Goal: Task Accomplishment & Management: Use online tool/utility

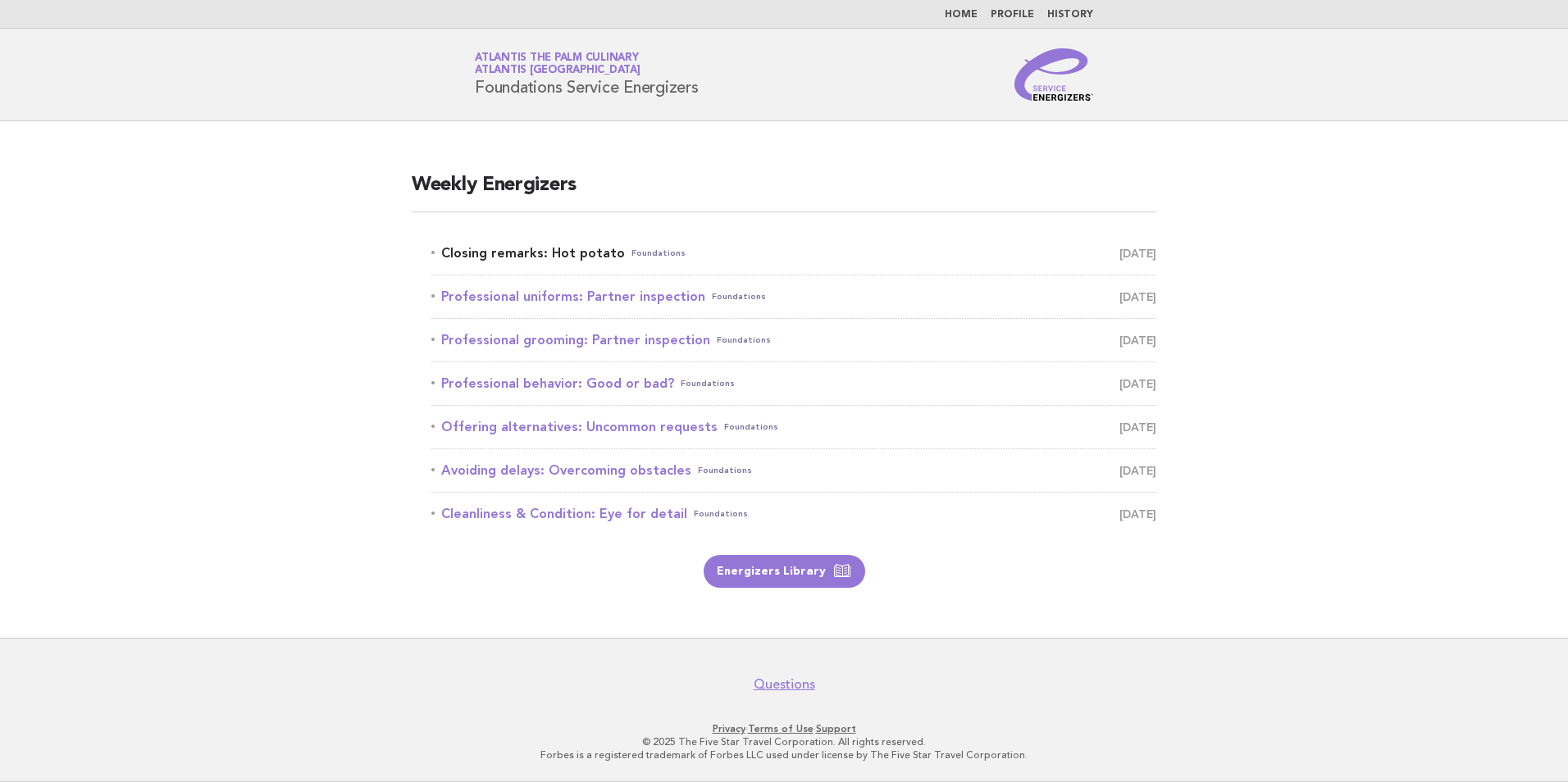
click at [651, 253] on span "Foundations" at bounding box center [658, 253] width 54 height 23
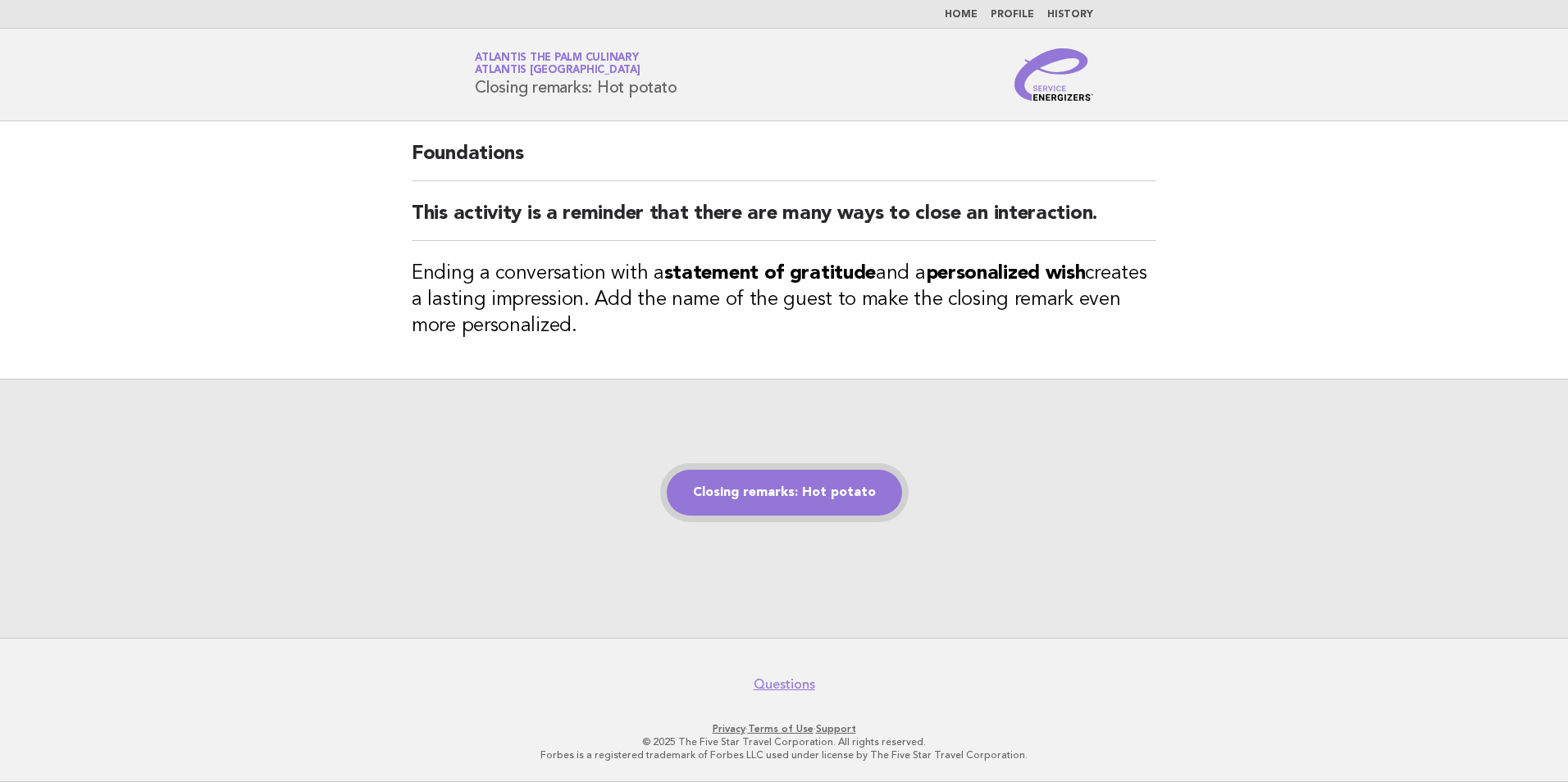
click at [790, 502] on link "Closing remarks: Hot potato" at bounding box center [784, 492] width 236 height 46
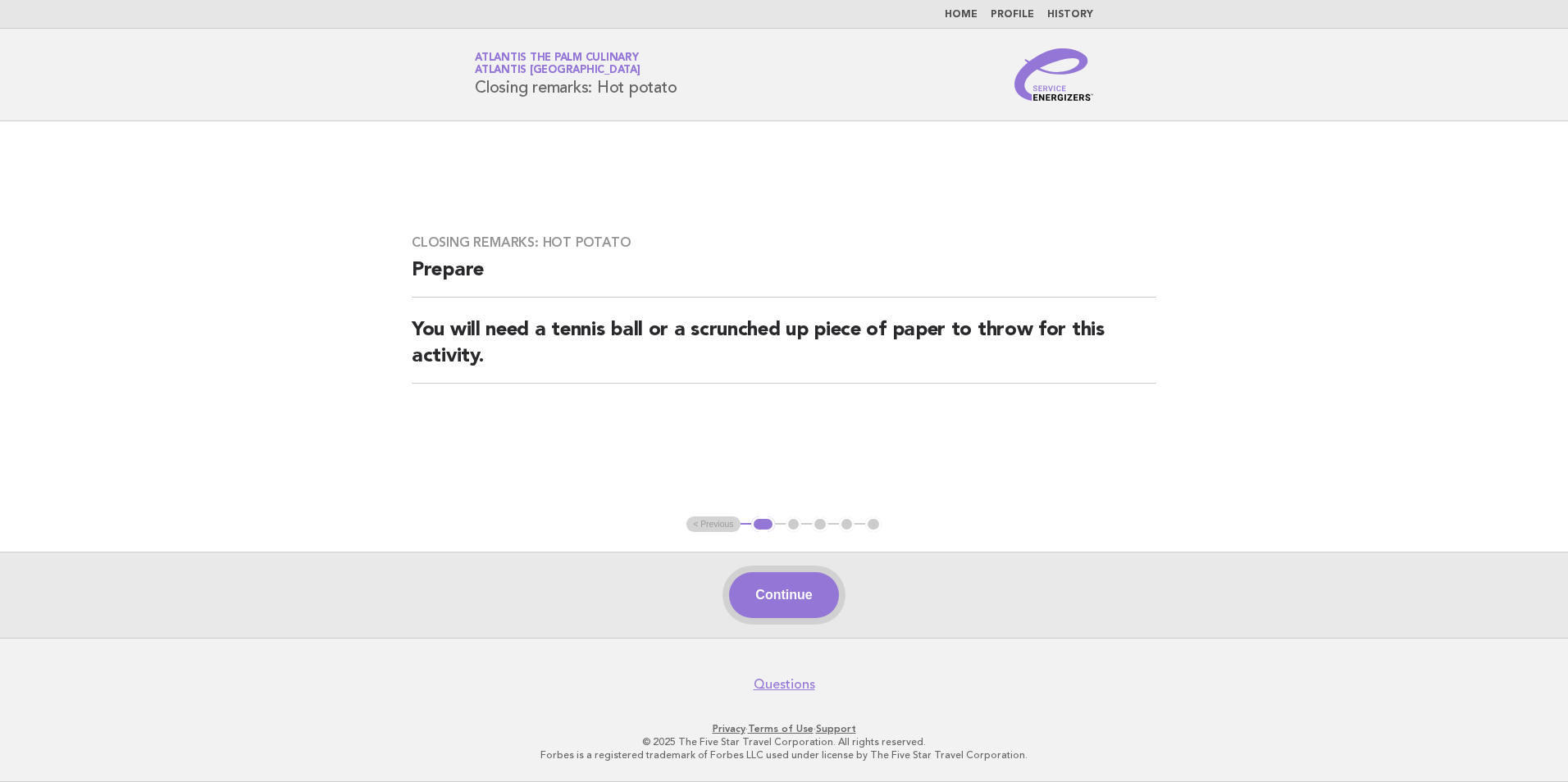
click at [791, 597] on button "Continue" at bounding box center [783, 596] width 109 height 46
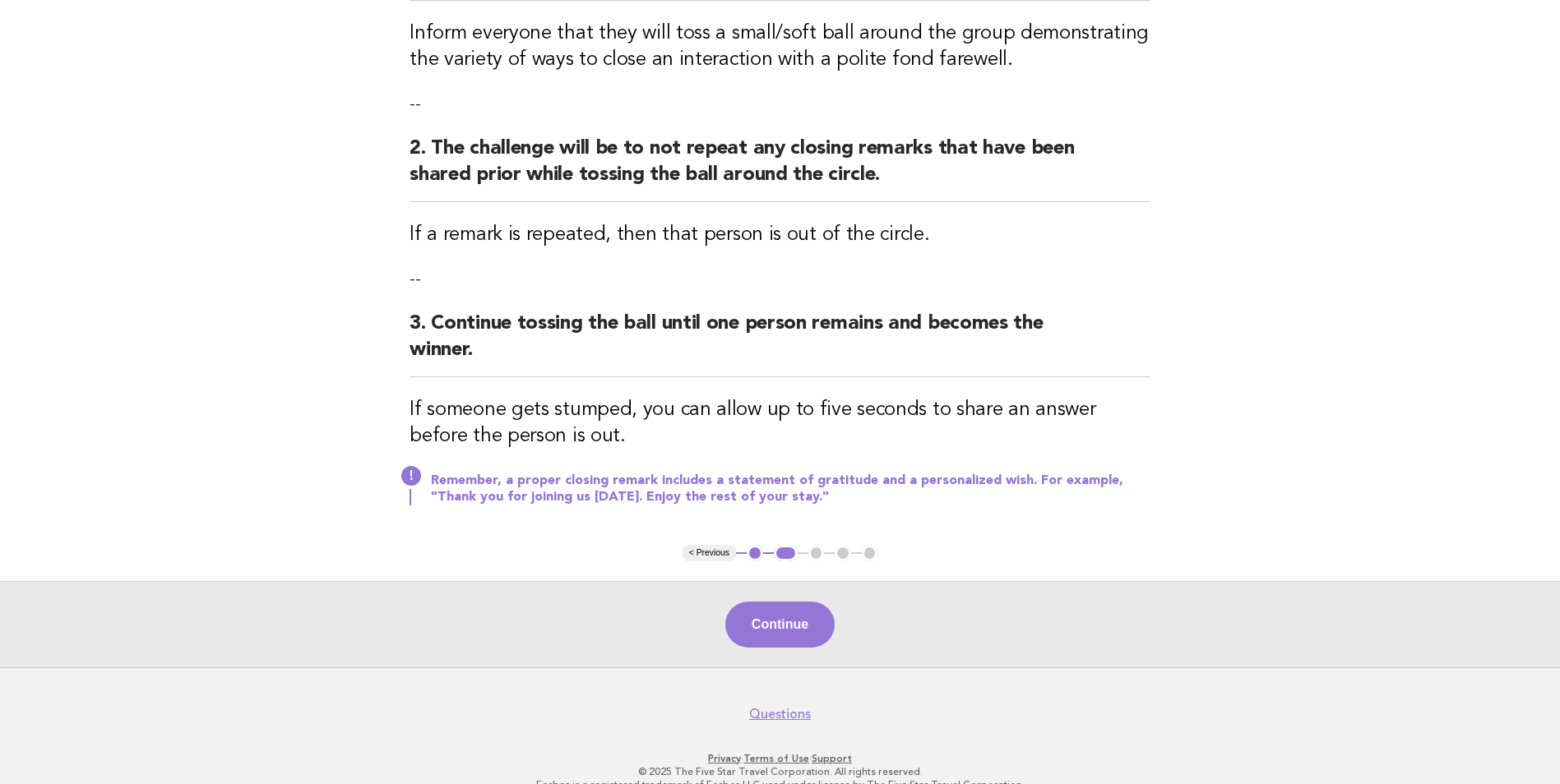
scroll to position [291, 0]
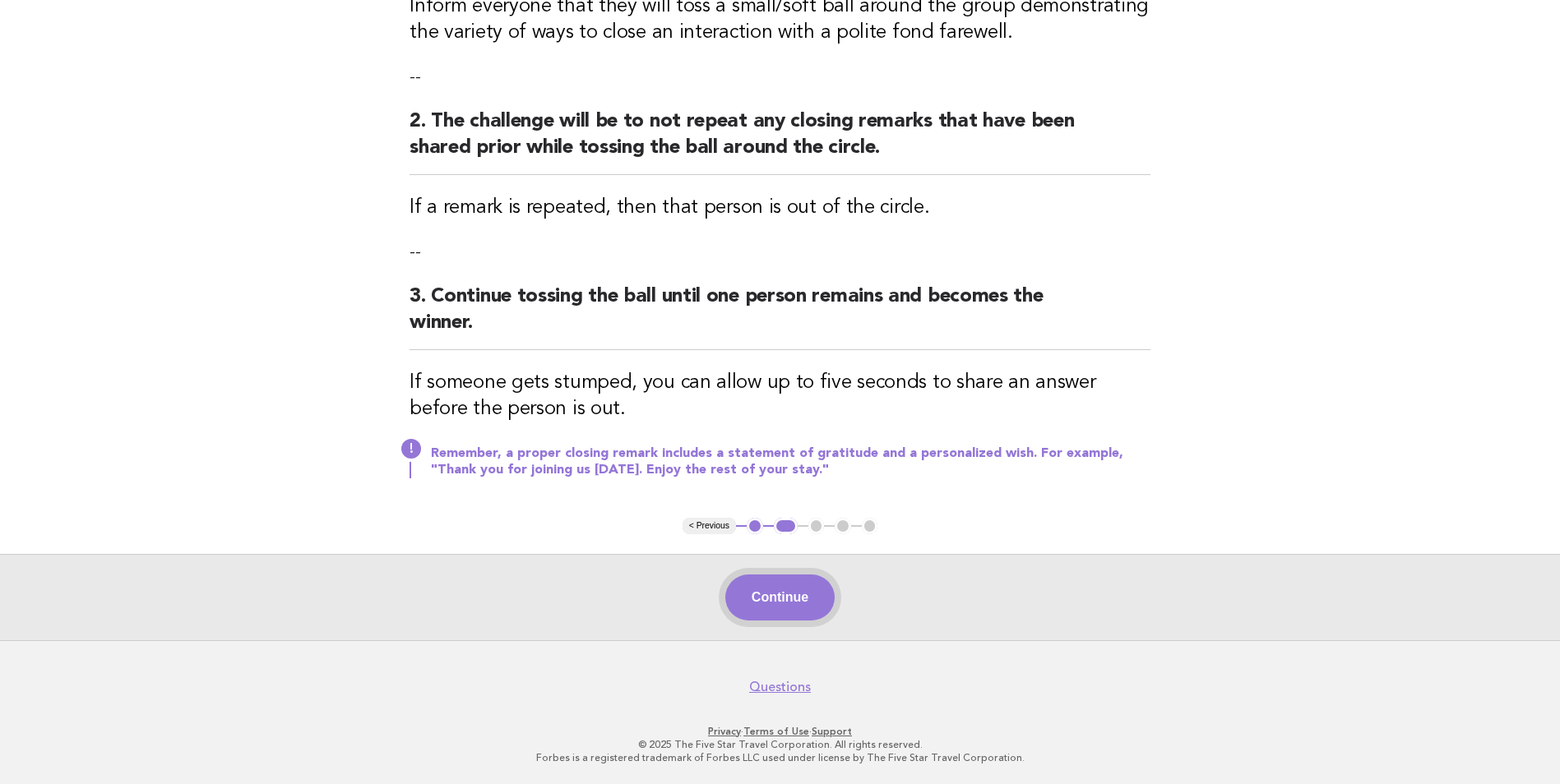
click at [783, 599] on button "Continue" at bounding box center [780, 598] width 109 height 46
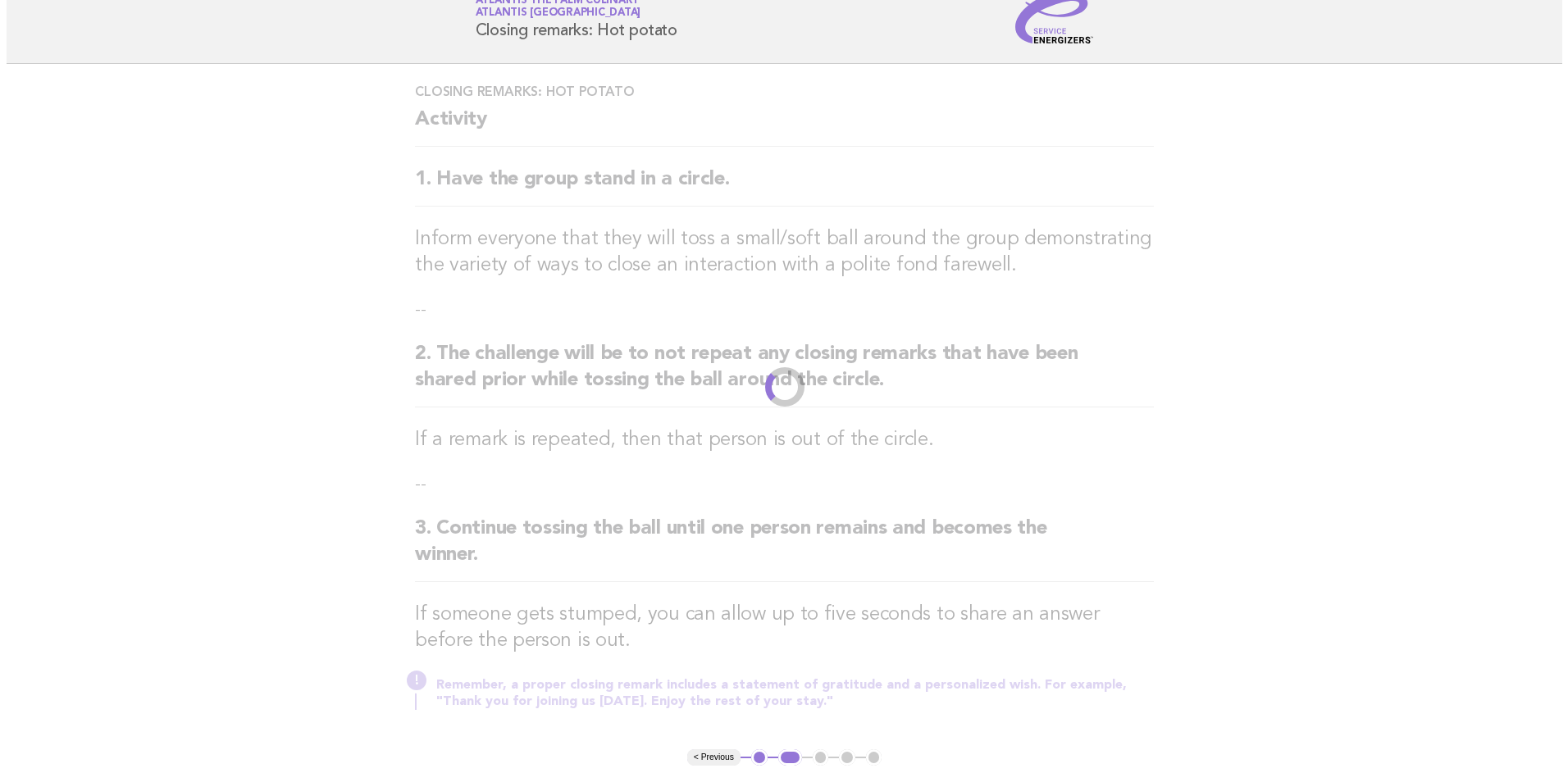
scroll to position [0, 0]
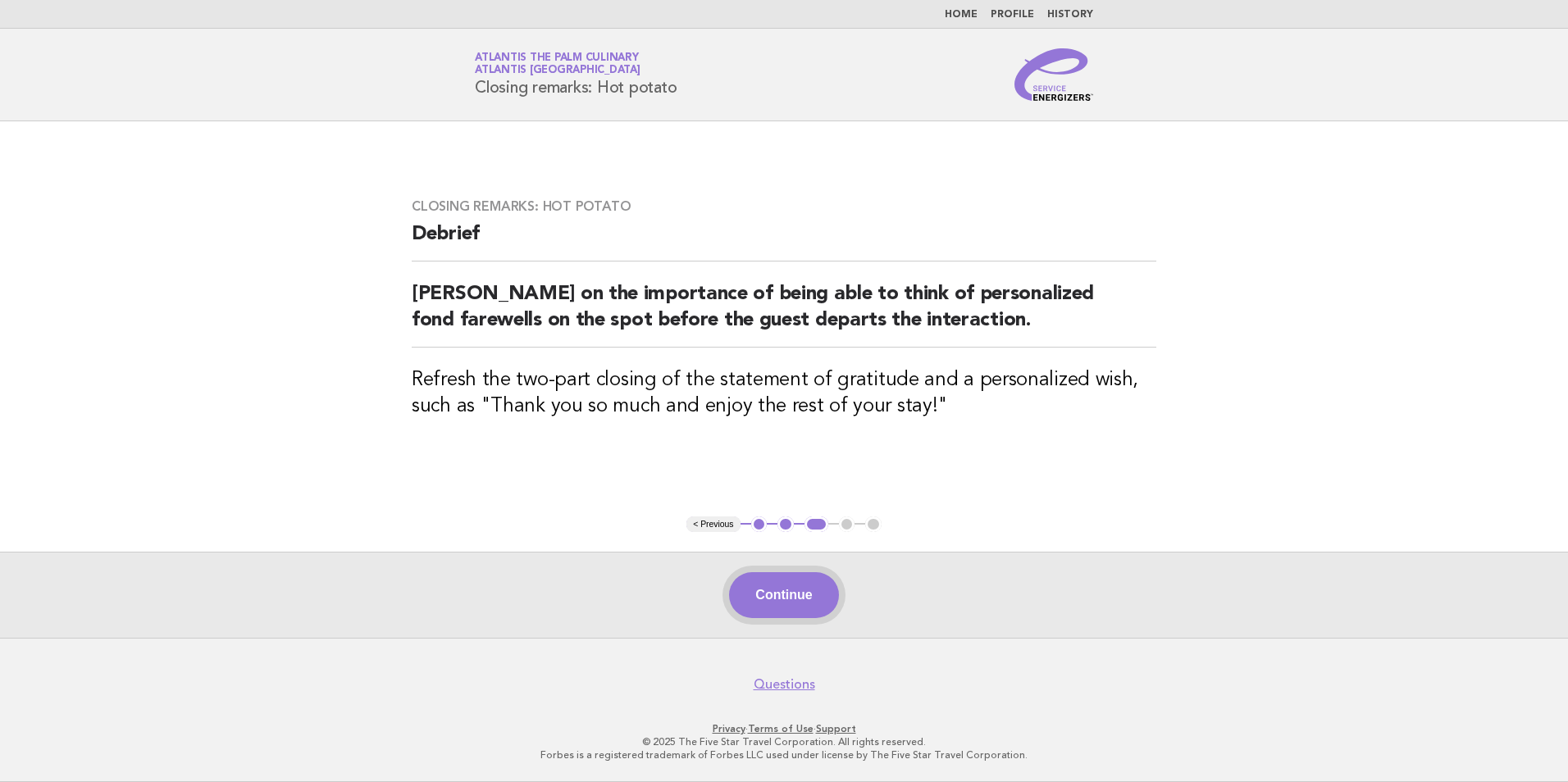
click at [764, 588] on button "Continue" at bounding box center [783, 596] width 109 height 46
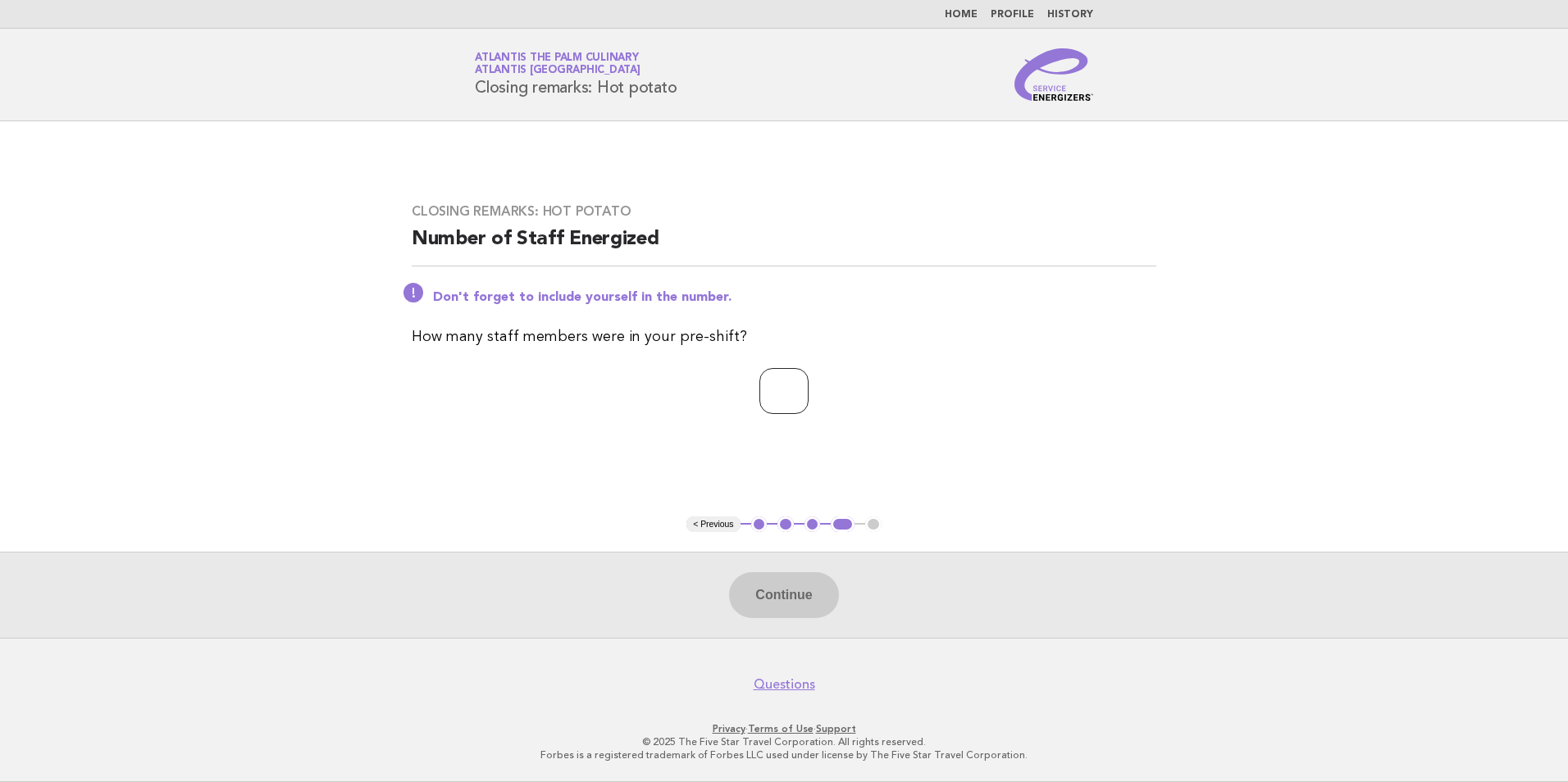
click at [783, 396] on input "number" at bounding box center [784, 391] width 49 height 46
type input "**"
click at [823, 591] on button "Continue" at bounding box center [783, 596] width 109 height 46
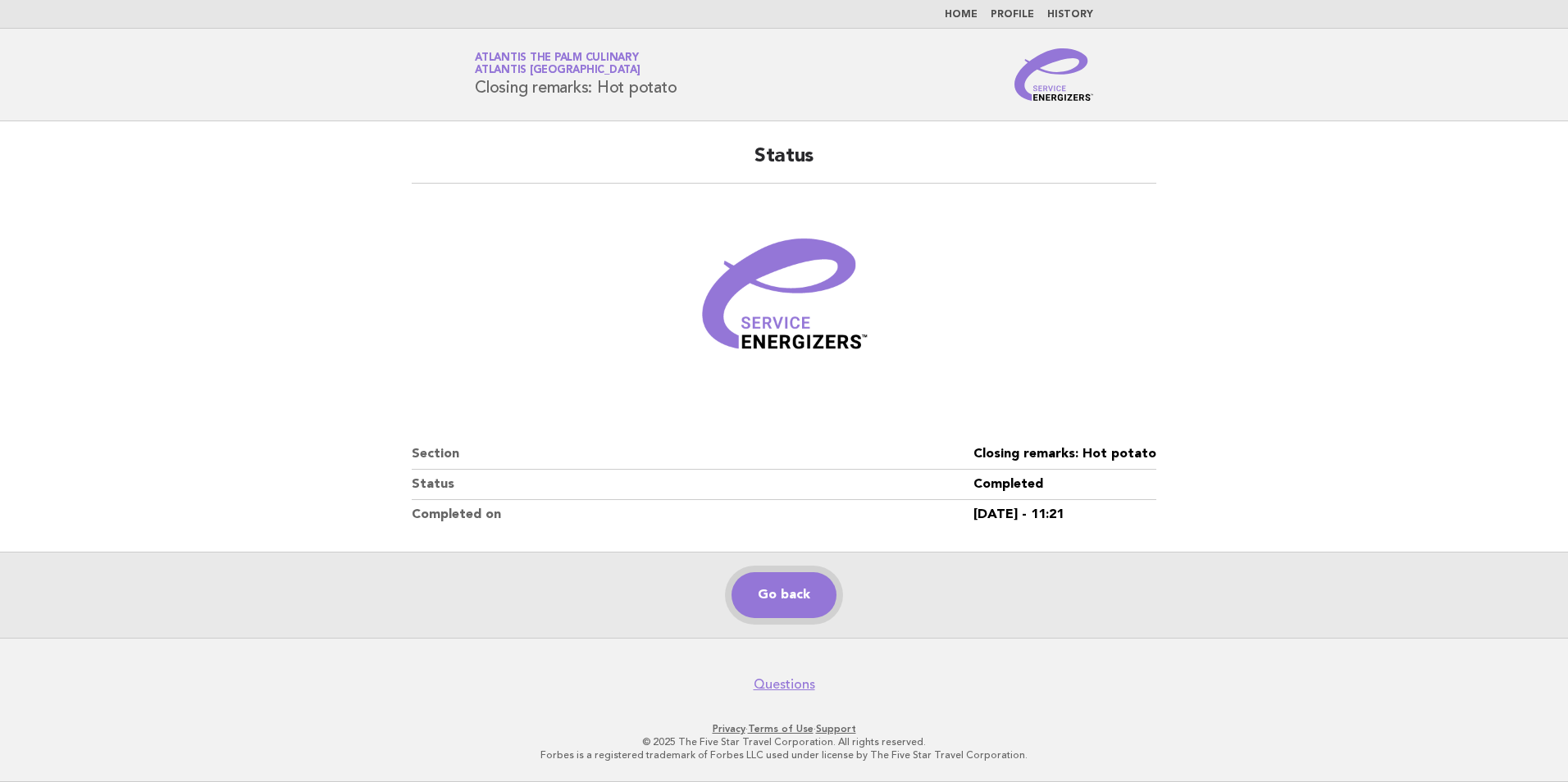
click at [789, 602] on link "Go back" at bounding box center [784, 596] width 105 height 46
drag, startPoint x: 755, startPoint y: 478, endPoint x: 746, endPoint y: 444, distance: 35.2
click at [746, 444] on dl "Section Closing remarks: Hot potato Status Completed Completed on 30/Sep/2025 -…" at bounding box center [784, 484] width 744 height 90
drag, startPoint x: 746, startPoint y: 444, endPoint x: 990, endPoint y: 345, distance: 263.3
click at [990, 345] on figure at bounding box center [784, 301] width 744 height 196
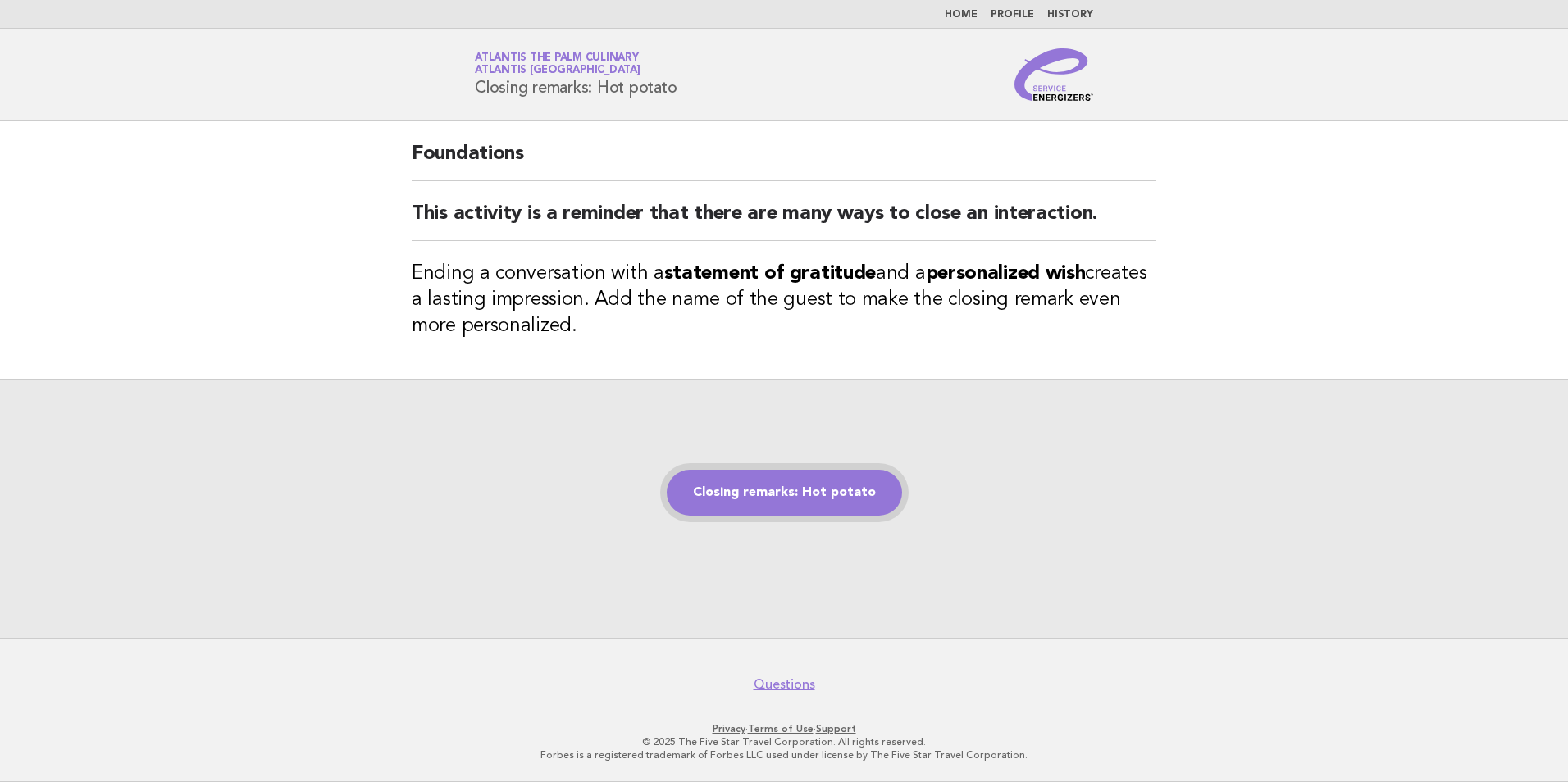
click at [760, 488] on link "Closing remarks: Hot potato" at bounding box center [784, 492] width 236 height 46
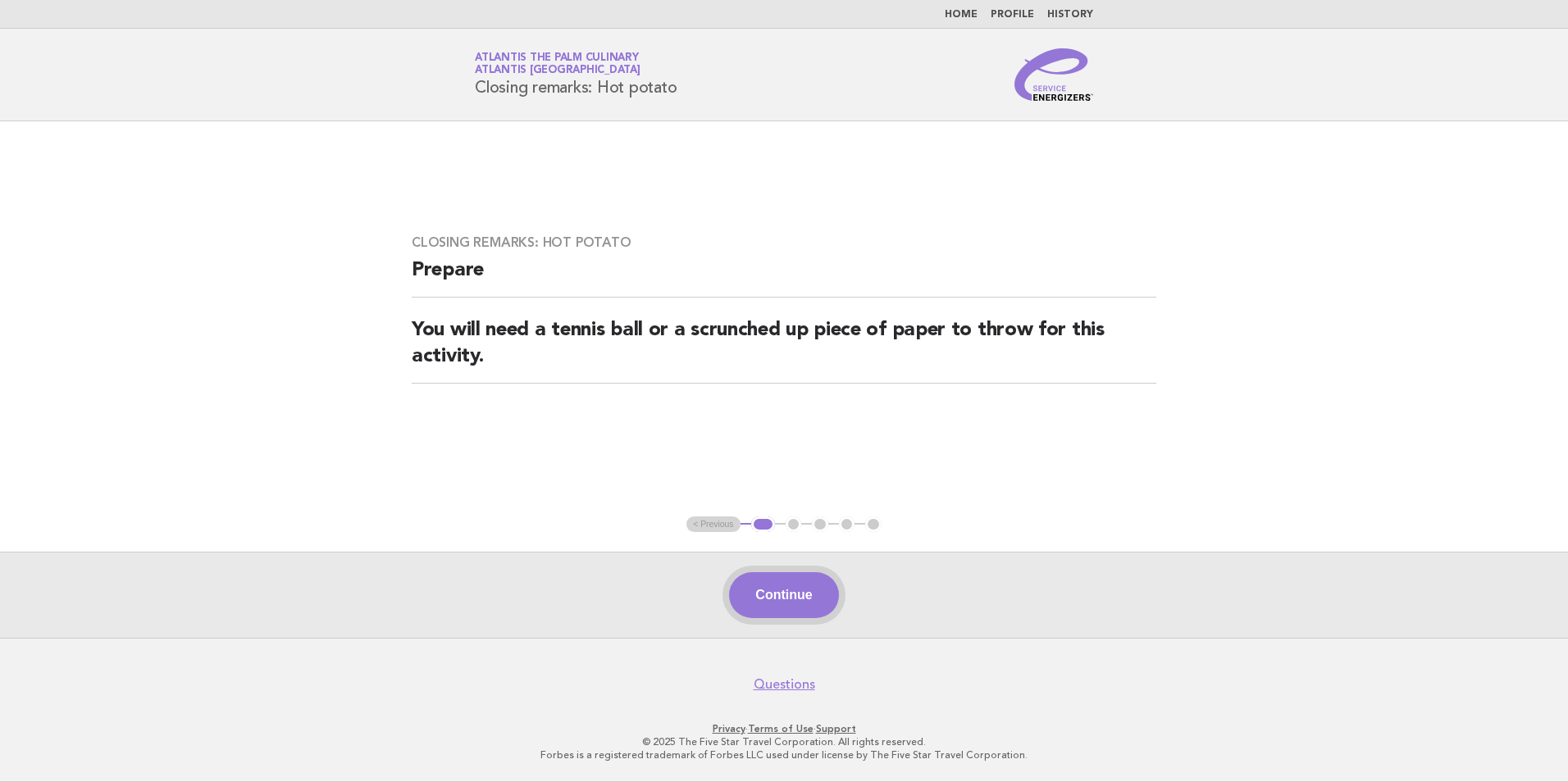
click at [768, 596] on button "Continue" at bounding box center [783, 596] width 109 height 46
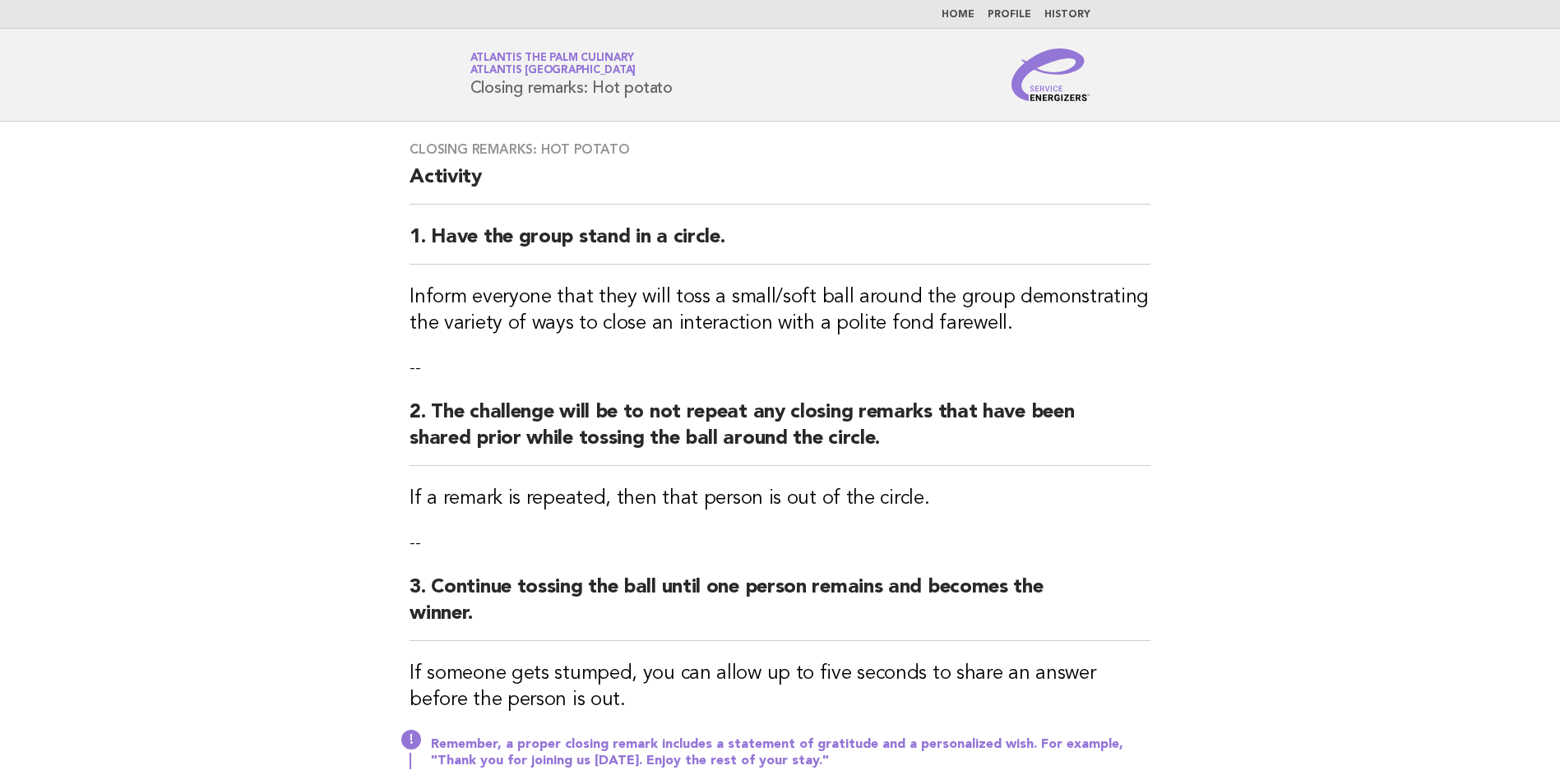
click at [770, 597] on h2 "3. Continue tossing the ball until one person remains and becomes the winner." at bounding box center [780, 608] width 741 height 67
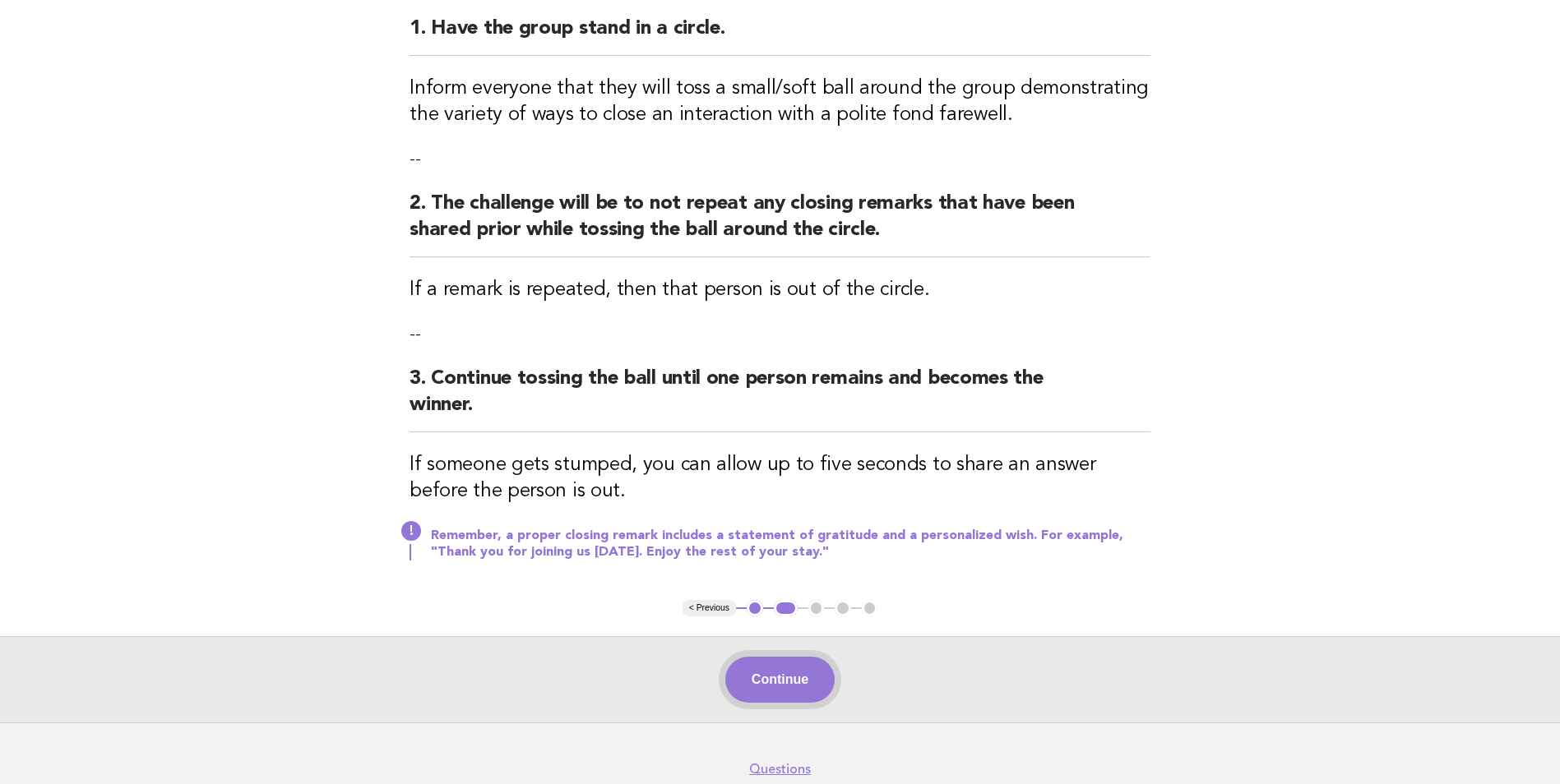
click at [800, 673] on button "Continue" at bounding box center [780, 680] width 109 height 46
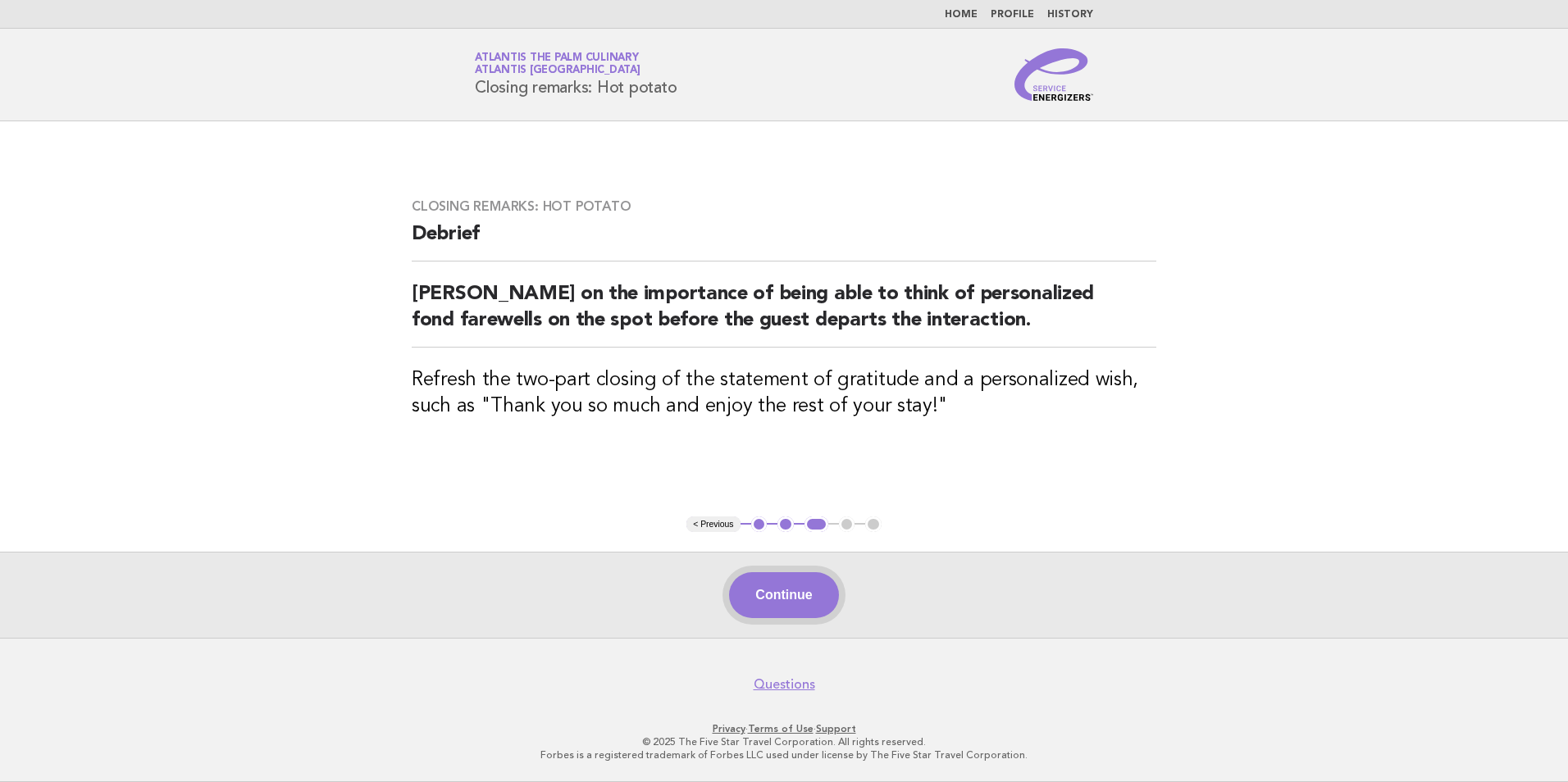
click at [780, 605] on button "Continue" at bounding box center [783, 596] width 109 height 46
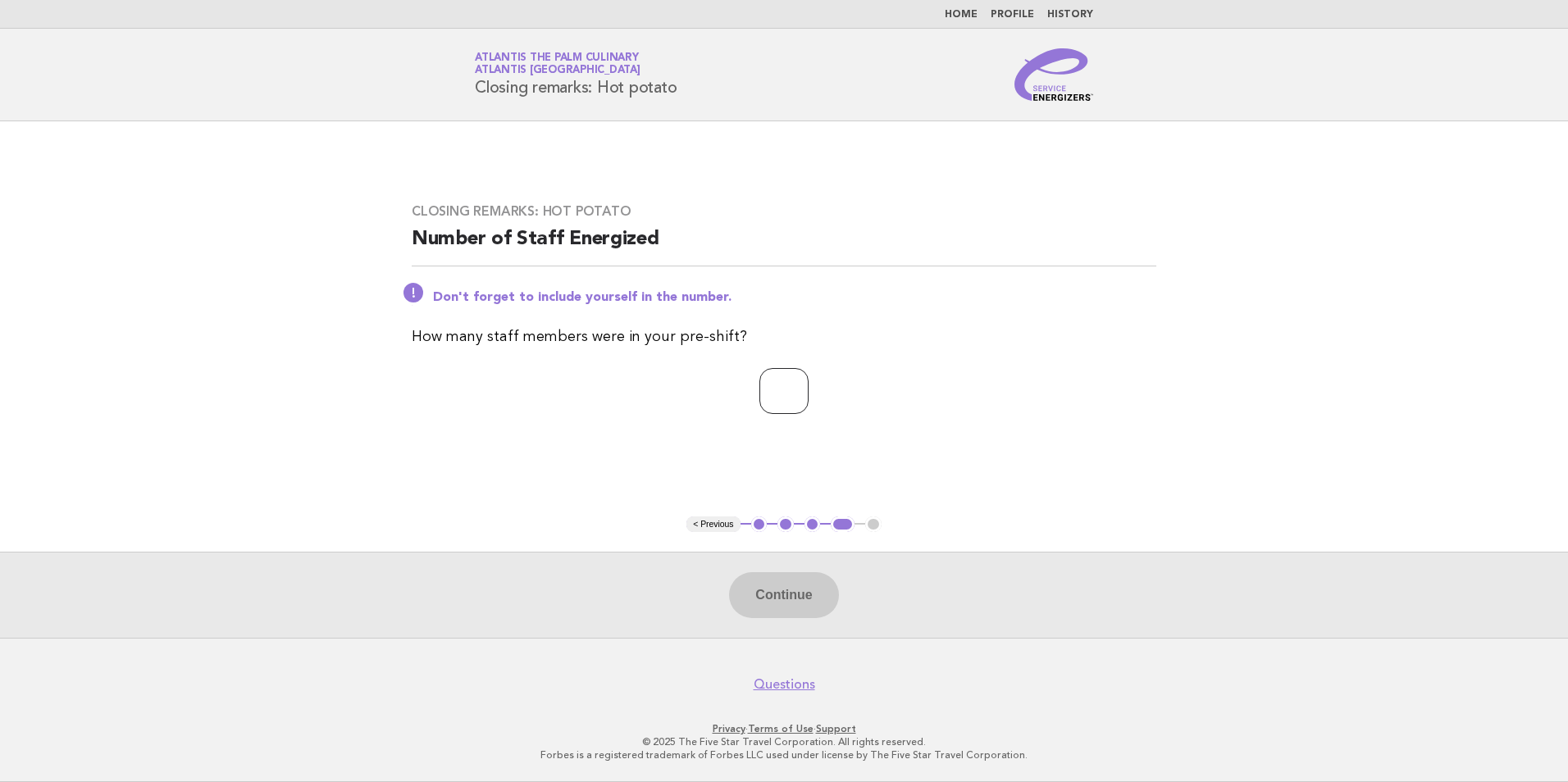
click at [769, 404] on input "number" at bounding box center [784, 391] width 49 height 46
type input "**"
click at [786, 596] on button "Continue" at bounding box center [783, 596] width 109 height 46
